Goal: Transaction & Acquisition: Obtain resource

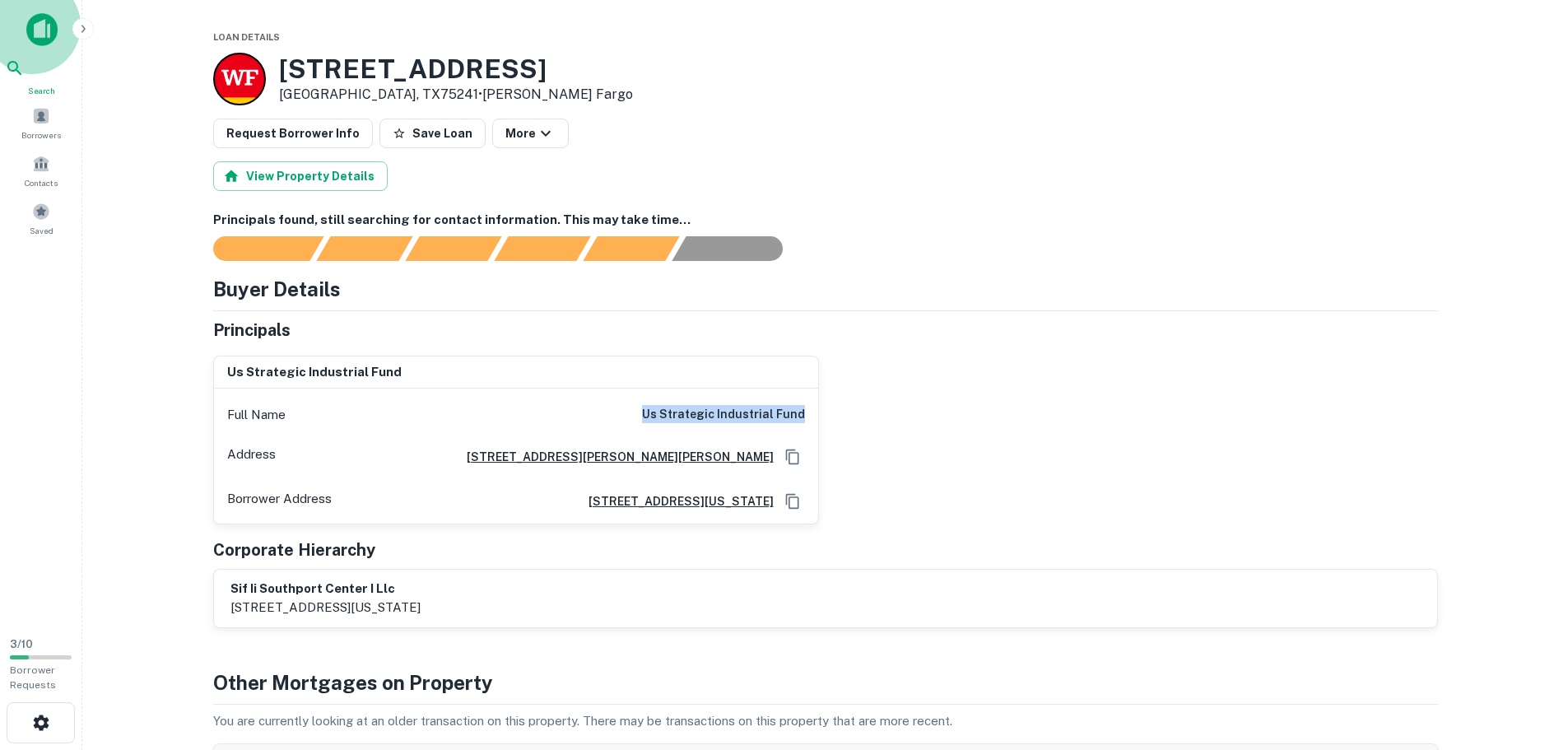
click at [24, 78] on icon at bounding box center [14, 68] width 20 height 20
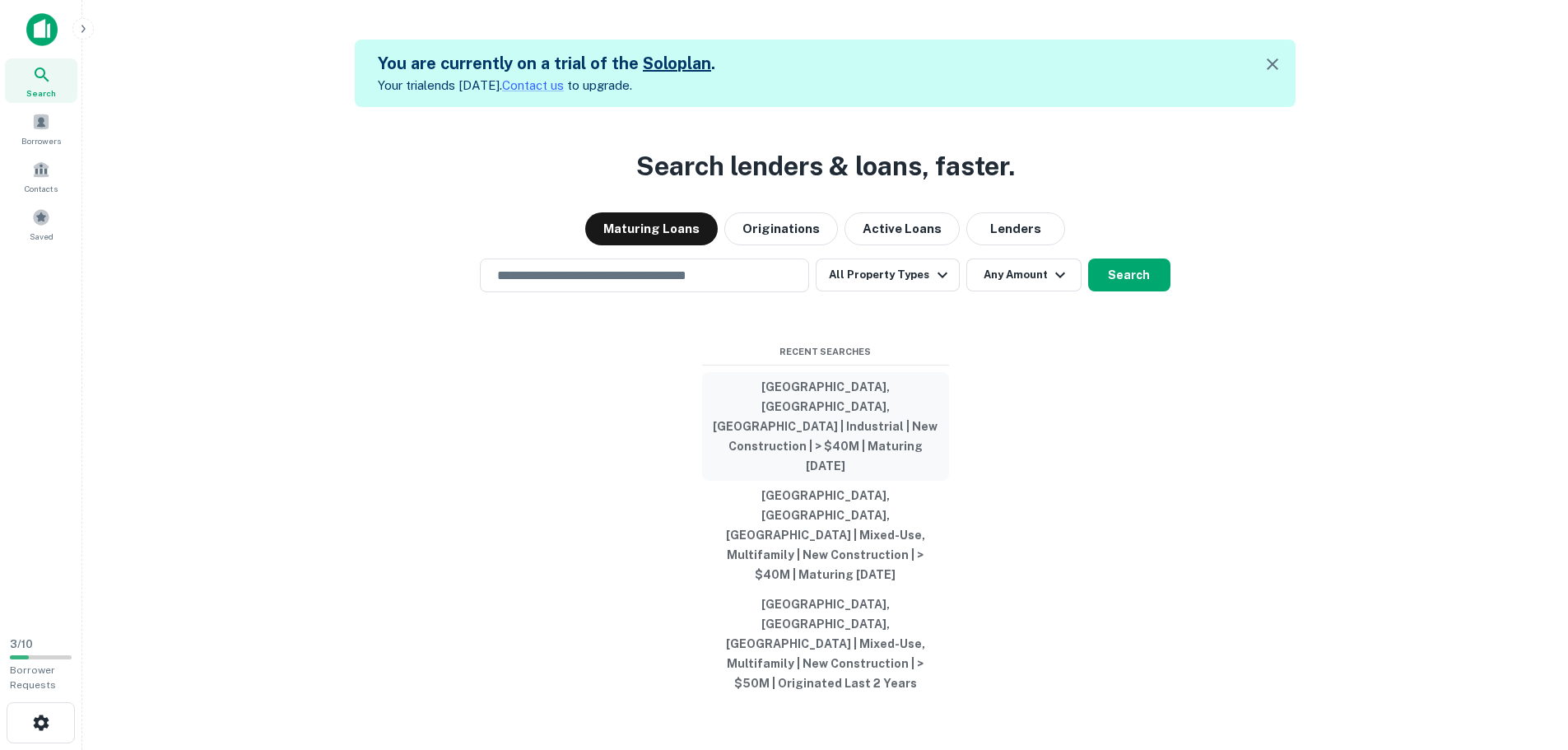
click at [852, 464] on button "[GEOGRAPHIC_DATA], [GEOGRAPHIC_DATA], [GEOGRAPHIC_DATA] | Industrial | New Cons…" at bounding box center [826, 426] width 247 height 108
type input "**********"
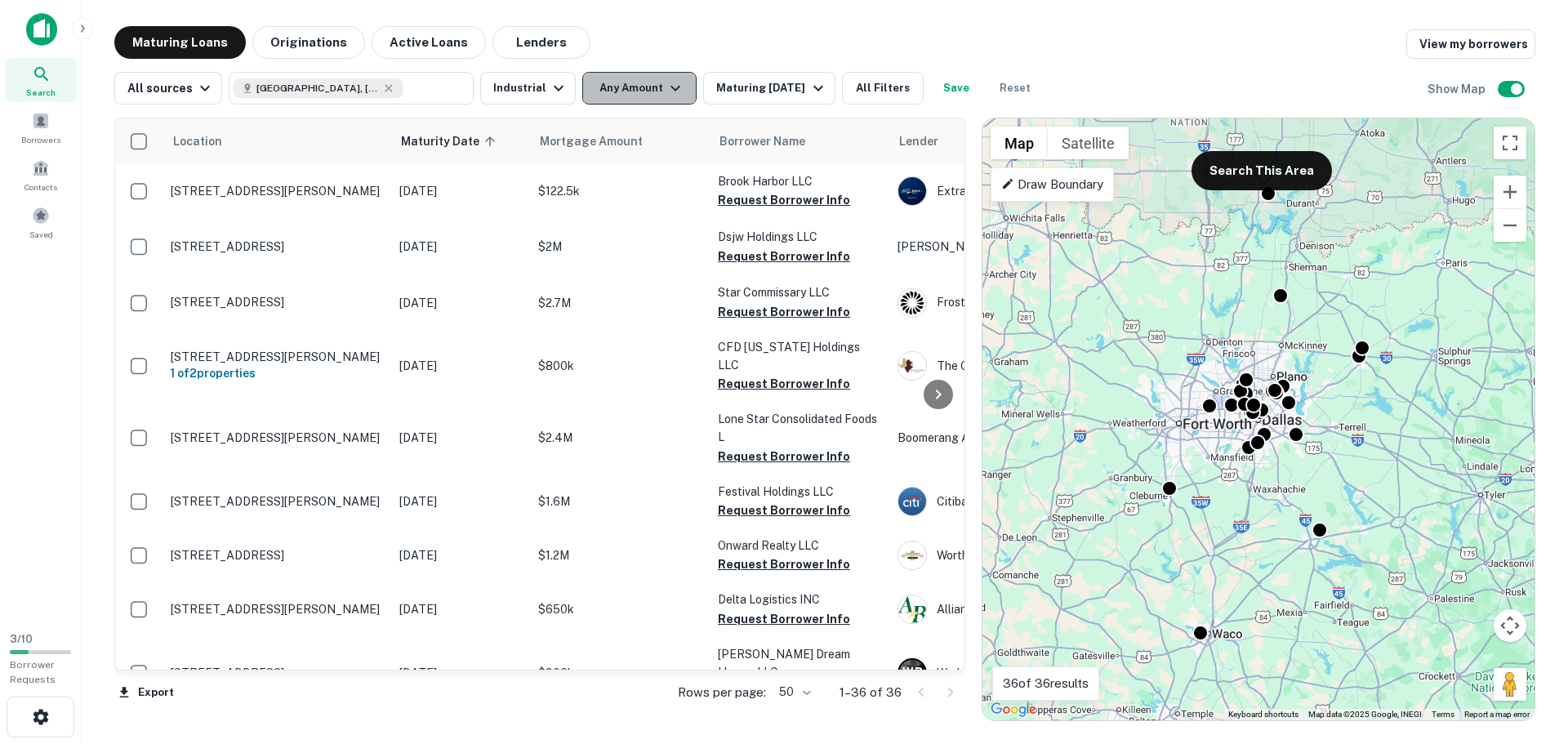
click at [666, 89] on icon "button" at bounding box center [675, 88] width 19 height 19
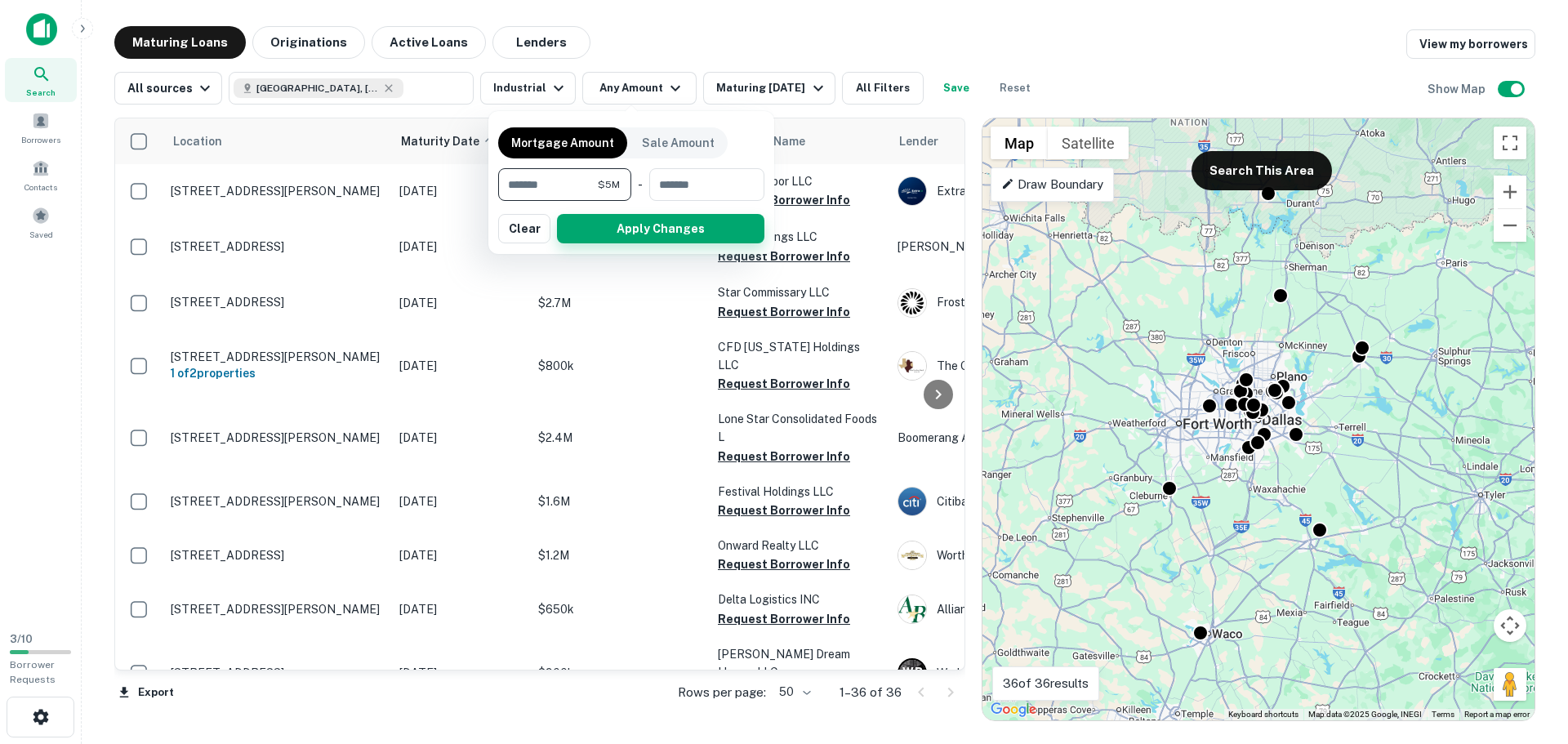
type input "*******"
click at [679, 224] on button "Apply Changes" at bounding box center [661, 229] width 207 height 30
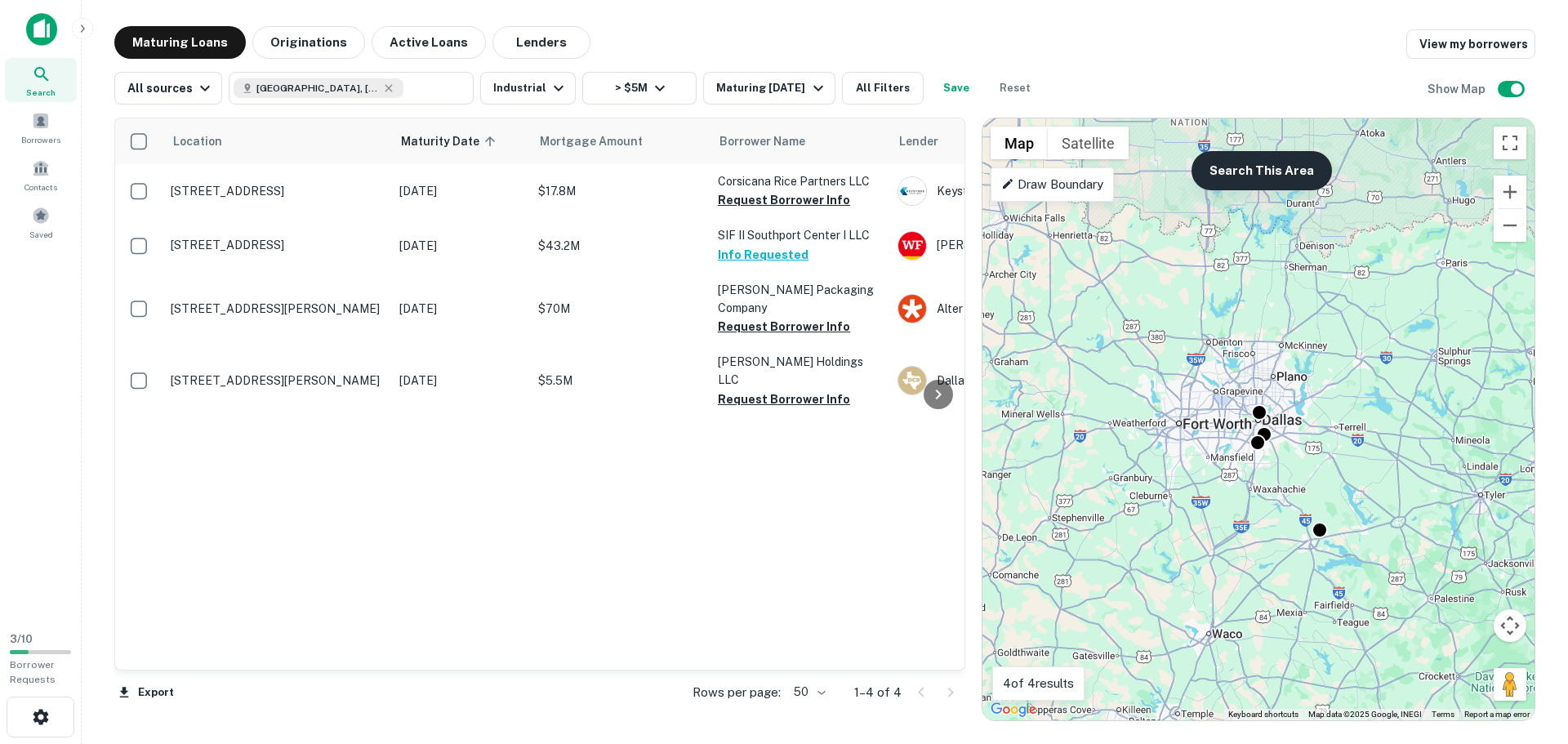
click at [1222, 169] on button "Search This Area" at bounding box center [1263, 170] width 141 height 39
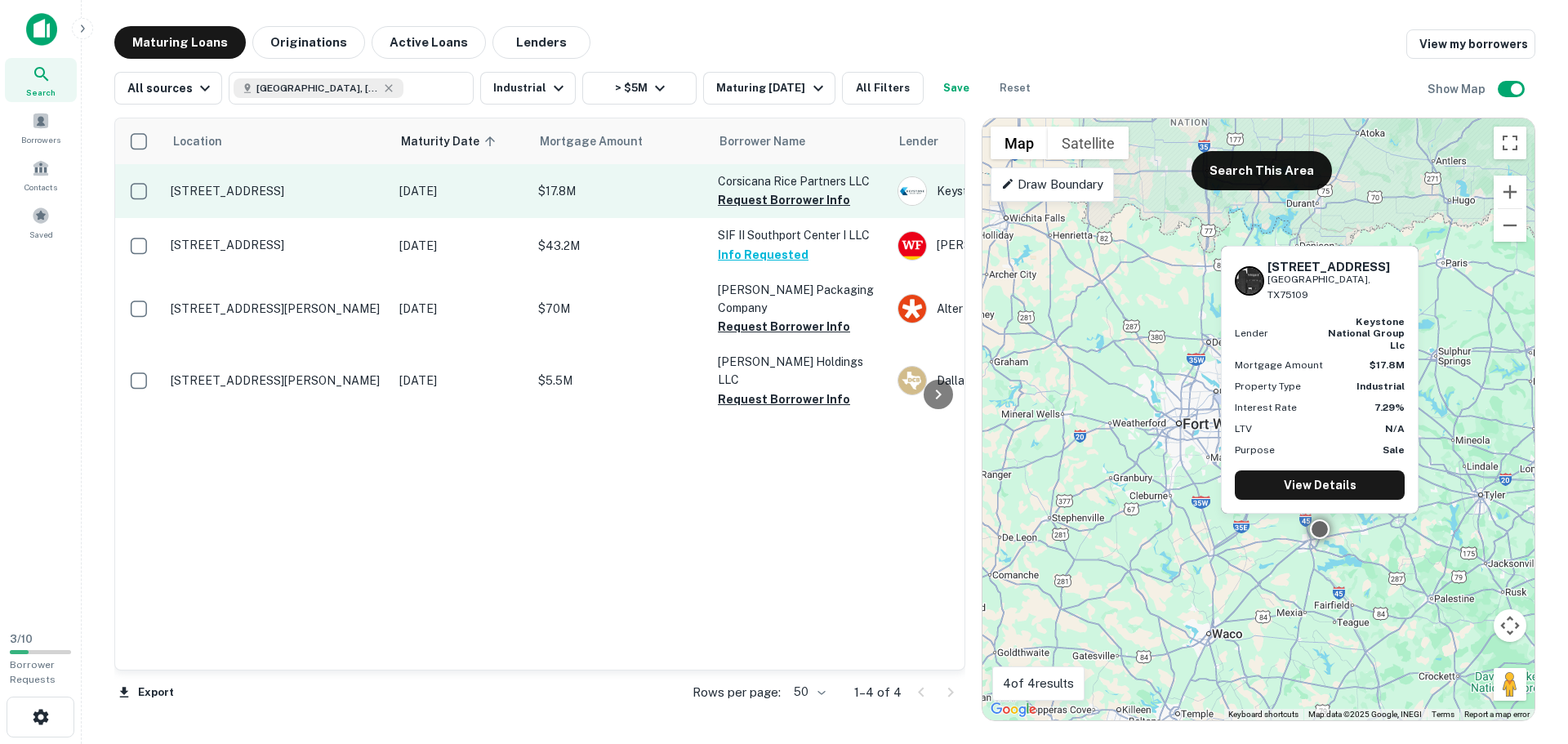
click at [535, 184] on td "$17.8M" at bounding box center [620, 191] width 180 height 54
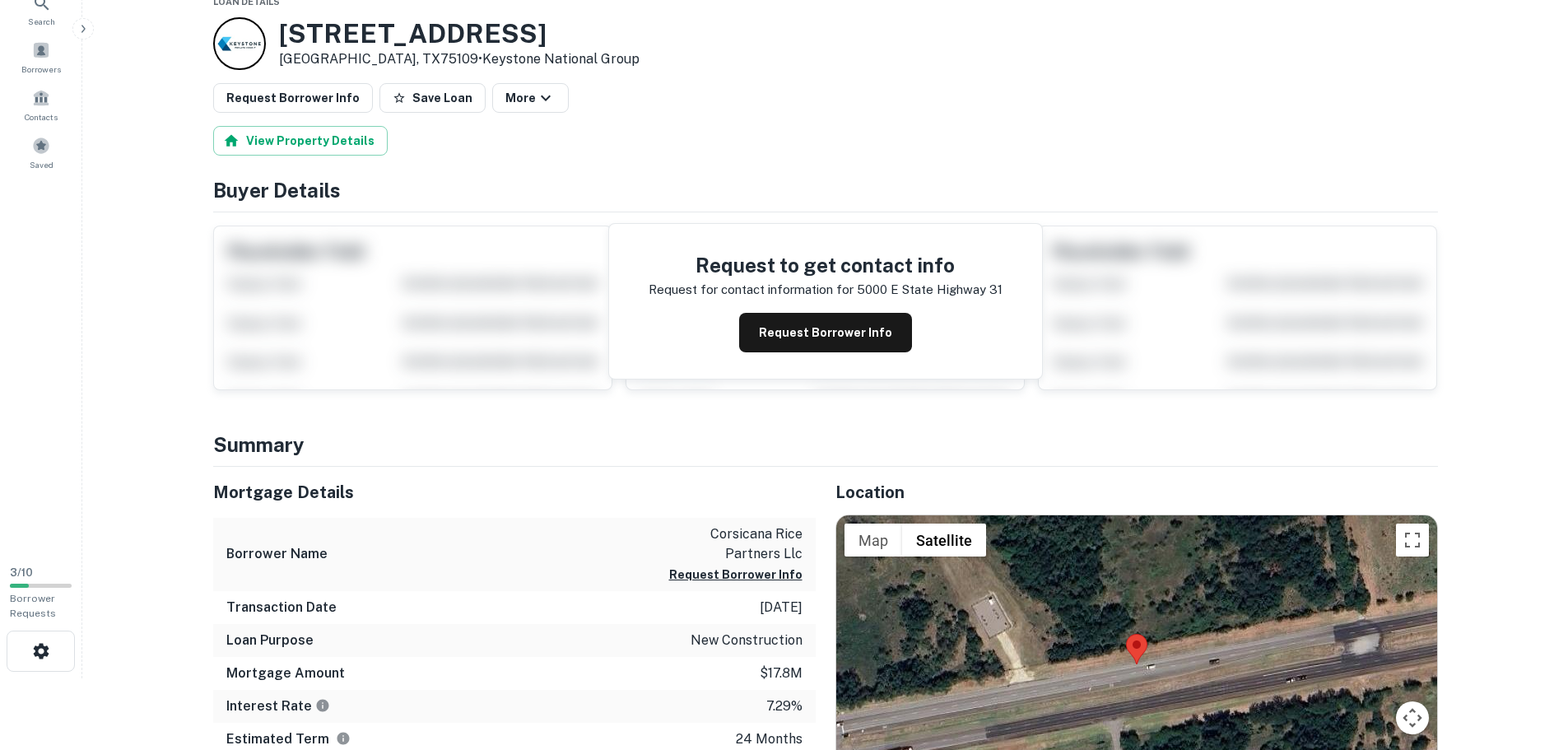
scroll to position [56, 0]
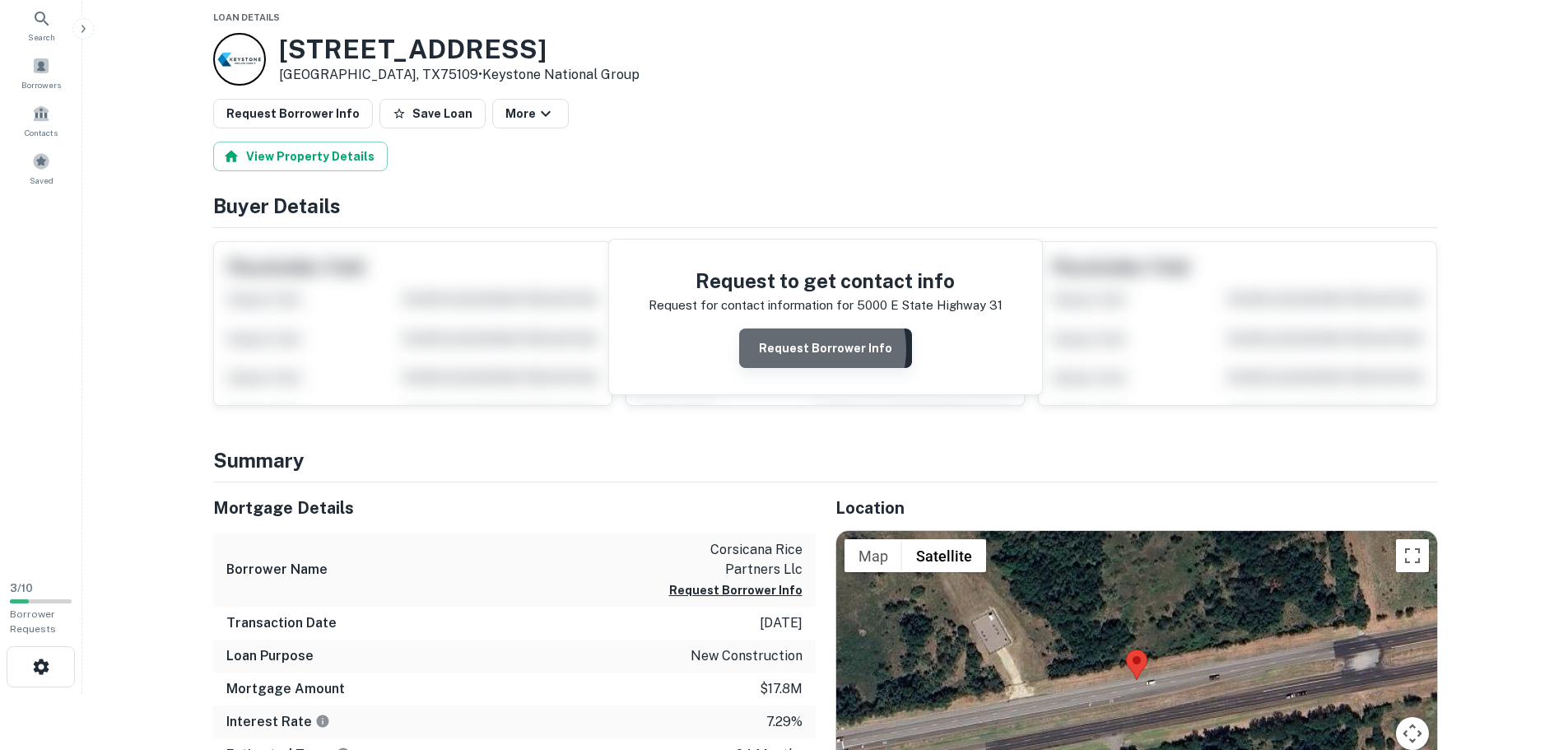
click at [811, 349] on button "Request Borrower Info" at bounding box center [826, 348] width 173 height 39
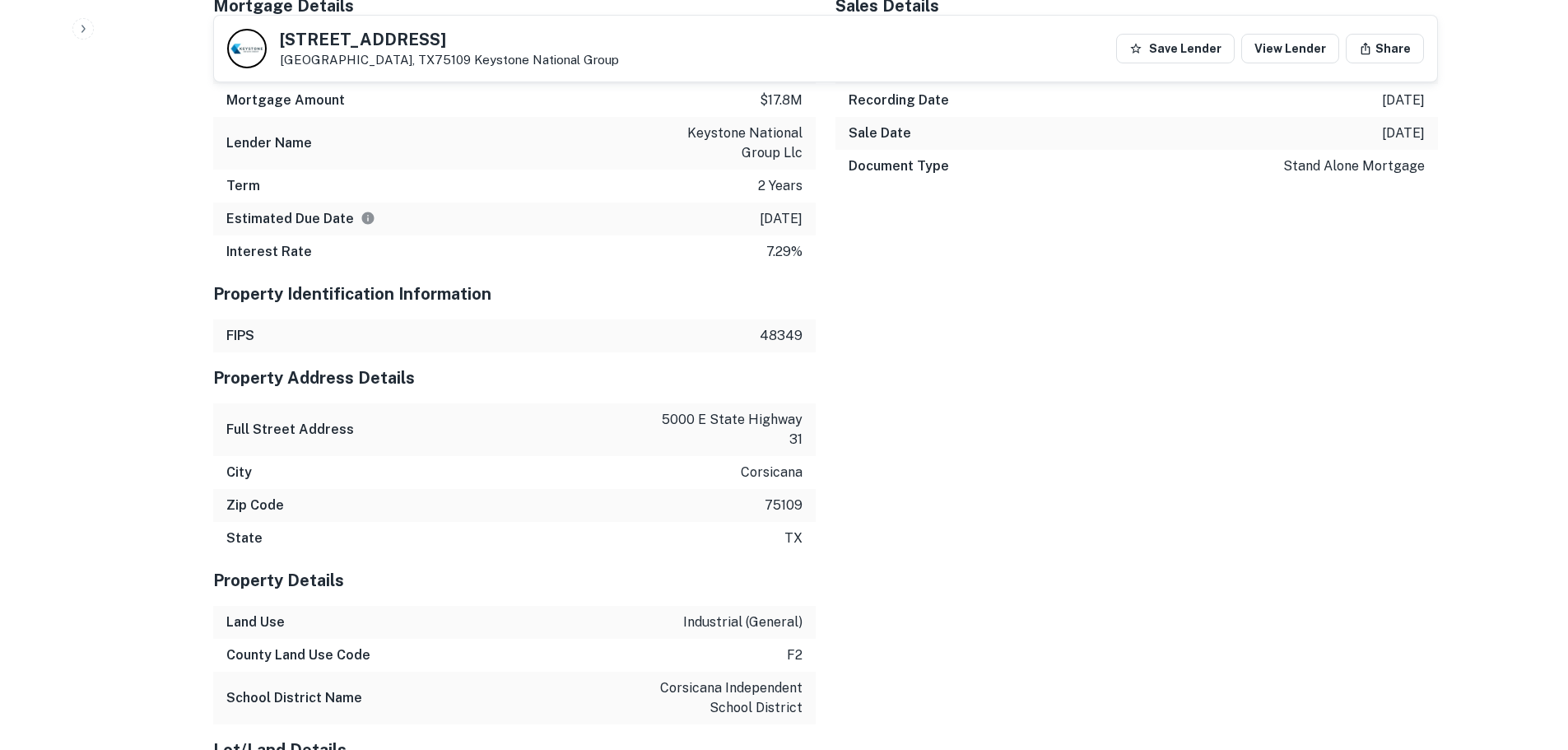
scroll to position [1070, 0]
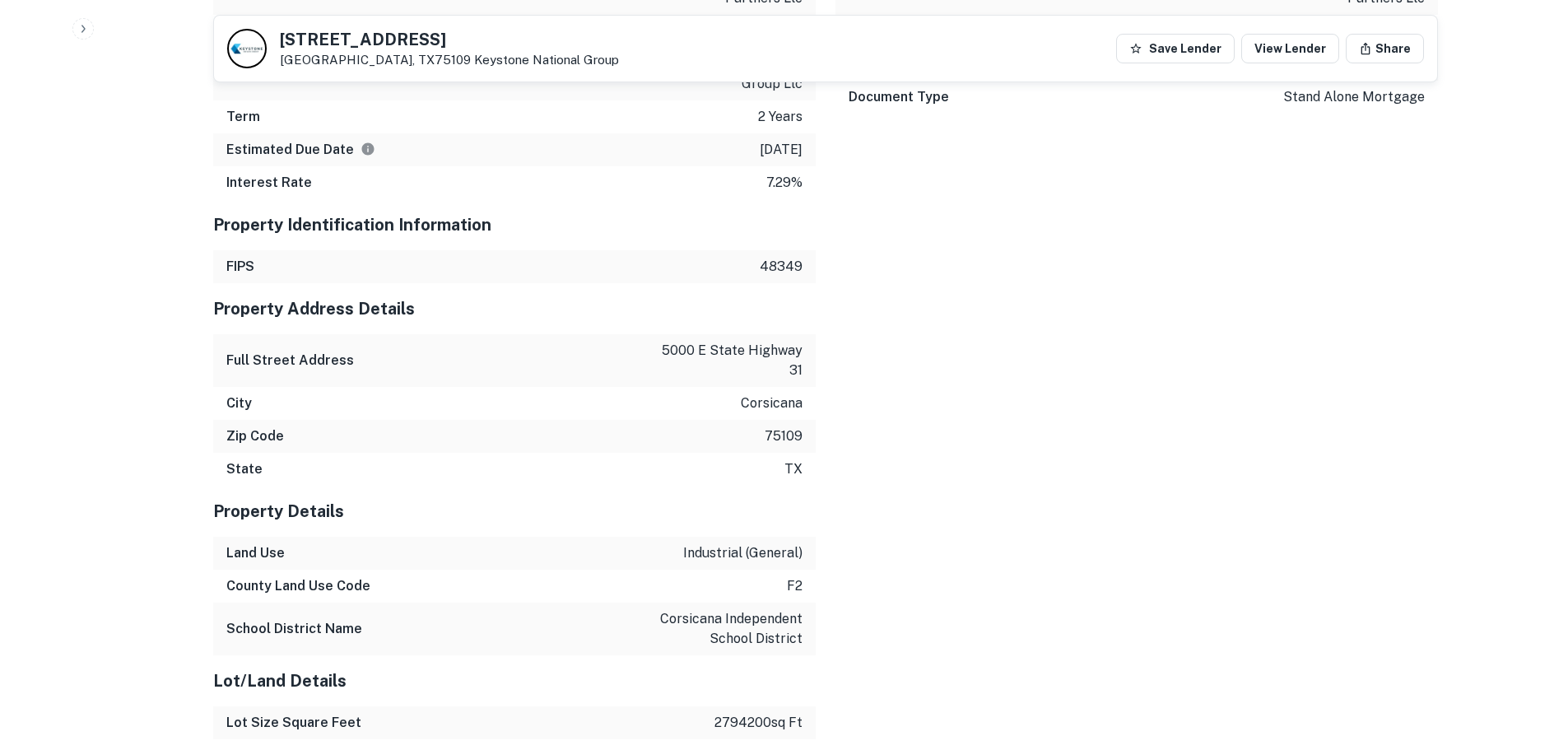
drag, startPoint x: 472, startPoint y: 35, endPoint x: 276, endPoint y: 34, distance: 196.0
click at [276, 34] on div "5000 E State Highway 31 Corsicana, TX75109 Keystone National Group" at bounding box center [423, 49] width 392 height 39
copy h5 "5000 E State Highway 31"
